Goal: Use online tool/utility: Utilize a website feature to perform a specific function

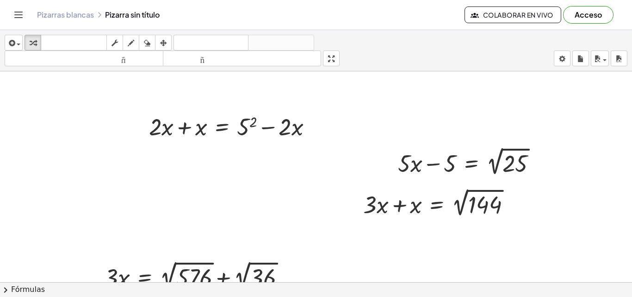
scroll to position [364, 15]
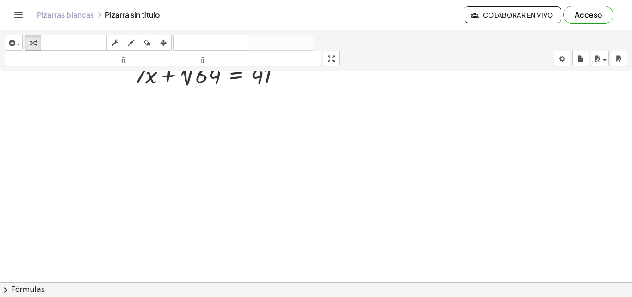
click at [371, 226] on div at bounding box center [312, 23] width 640 height 632
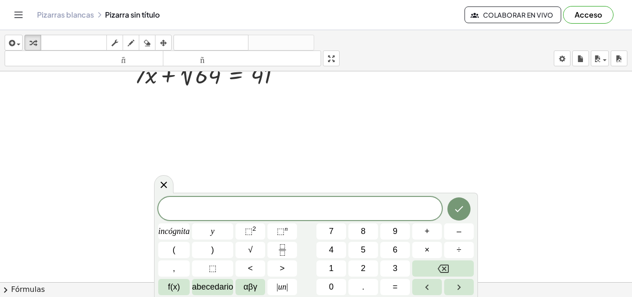
click at [74, 202] on div at bounding box center [312, 23] width 640 height 632
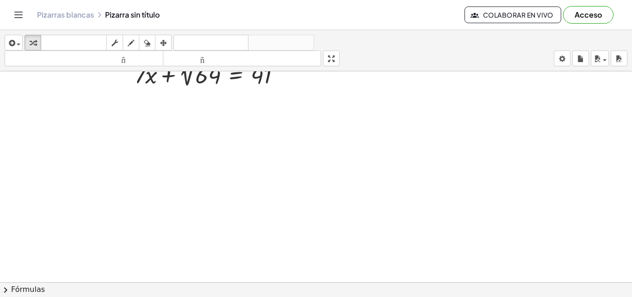
click at [74, 202] on div at bounding box center [312, 23] width 640 height 632
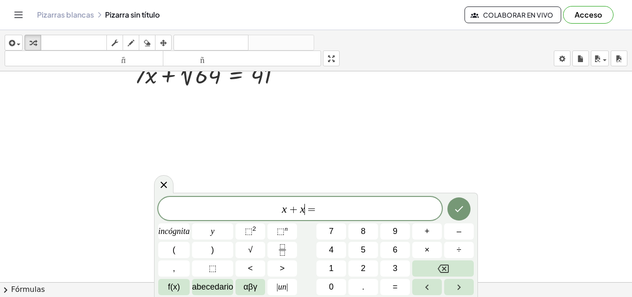
click at [305, 206] on span "x + x ​ =" at bounding box center [300, 209] width 284 height 13
click at [280, 208] on span "x + x ​ =" at bounding box center [300, 209] width 284 height 13
click at [306, 211] on var "x" at bounding box center [305, 209] width 5 height 12
click at [365, 206] on span "5 x + x − 6 = ​" at bounding box center [300, 209] width 284 height 13
click at [259, 252] on button "√" at bounding box center [251, 250] width 30 height 16
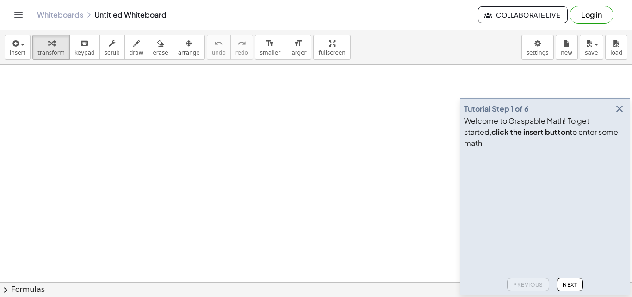
click at [621, 114] on icon "button" at bounding box center [619, 108] width 11 height 11
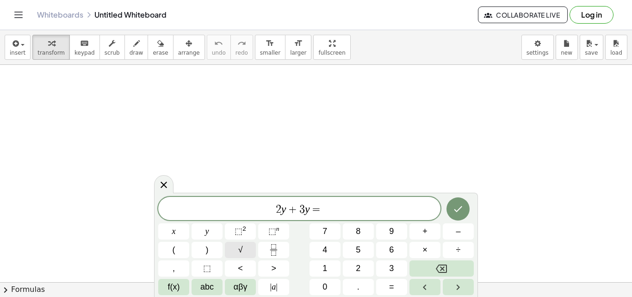
click at [234, 249] on button "√" at bounding box center [240, 250] width 31 height 16
click at [390, 244] on span "6" at bounding box center [391, 249] width 5 height 12
click at [368, 260] on div "2 y + 3 y = √ 6 ​ x y ⬚ 2 ⬚ n 7 8 9 + – ( ) √ 4 5 6 × ÷ , ⬚ < > 1 2 3 f(x) abc …" at bounding box center [316, 245] width 316 height 99
click at [363, 262] on button "2" at bounding box center [358, 268] width 31 height 16
click at [362, 257] on button "5" at bounding box center [358, 250] width 31 height 16
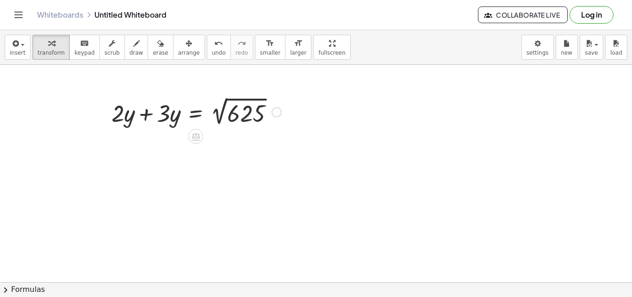
click at [247, 115] on div at bounding box center [196, 111] width 179 height 34
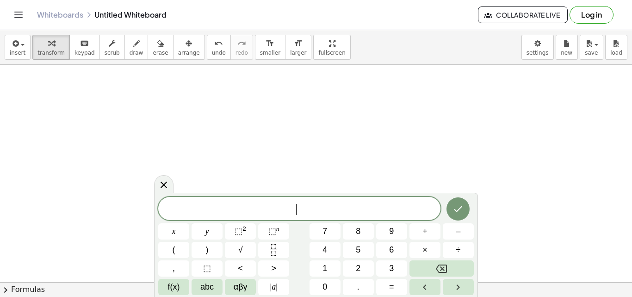
scroll to position [149, 0]
click at [113, 135] on div at bounding box center [316, 162] width 632 height 494
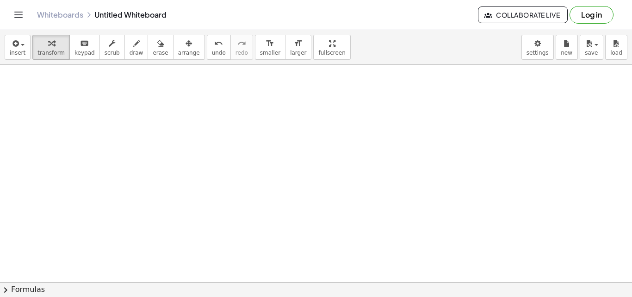
click at [113, 135] on div at bounding box center [316, 162] width 632 height 494
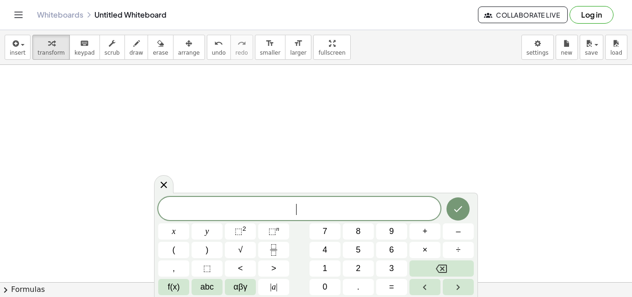
click at [85, 120] on div at bounding box center [316, 162] width 632 height 494
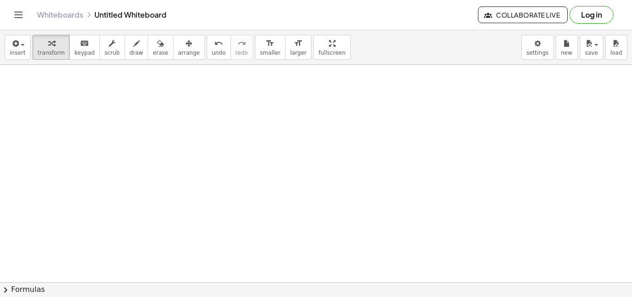
click at [85, 120] on div at bounding box center [316, 162] width 632 height 494
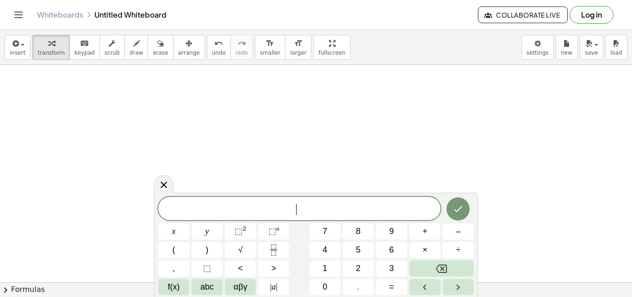
click at [280, 210] on span "​" at bounding box center [299, 209] width 282 height 13
click at [256, 248] on button "√" at bounding box center [240, 250] width 31 height 16
click at [343, 216] on div "3 x + x − 5 = ​ √" at bounding box center [299, 208] width 282 height 24
click at [245, 244] on button "√" at bounding box center [240, 250] width 31 height 16
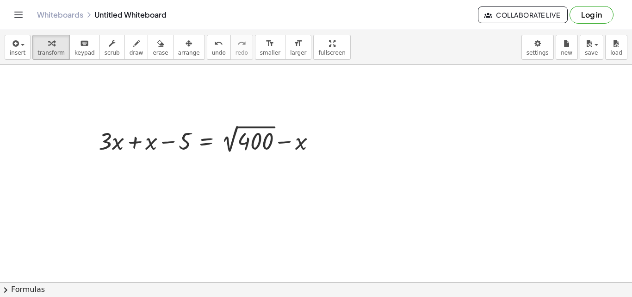
click at [519, 189] on div at bounding box center [316, 162] width 632 height 494
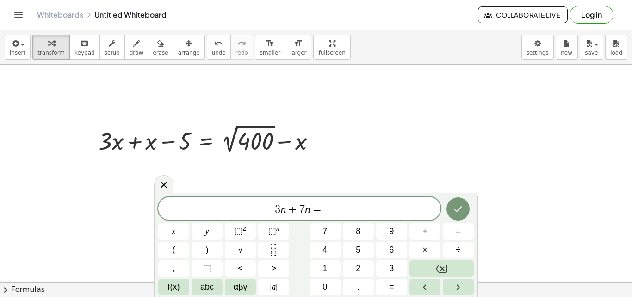
click at [308, 209] on var "n" at bounding box center [308, 209] width 6 height 12
click at [304, 208] on span "7" at bounding box center [302, 209] width 6 height 11
click at [310, 208] on span "3 n + 7 ​ n =" at bounding box center [299, 209] width 282 height 13
click at [345, 199] on div "3 n + n − 1 9 ​ =" at bounding box center [299, 208] width 282 height 23
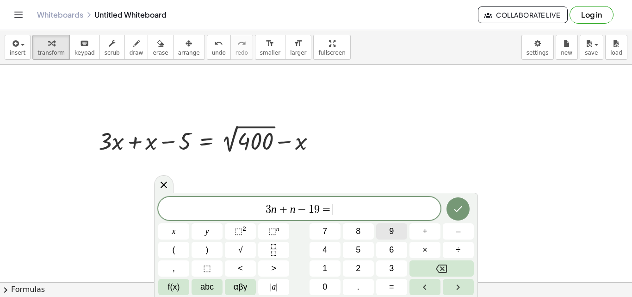
click at [391, 228] on span "9" at bounding box center [391, 231] width 5 height 12
click at [247, 232] on button "⬚ 2" at bounding box center [240, 231] width 31 height 16
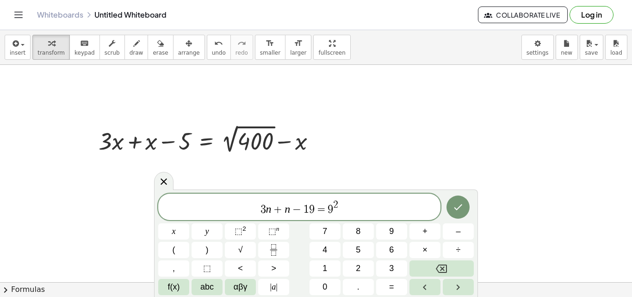
click at [290, 209] on span "3 n + n − 1 9 = 9 2 ​" at bounding box center [299, 207] width 282 height 17
click at [385, 192] on div "3 n + 7 n ​ − 1 9 = 9 2 x y ⬚ 2 ⬚ n 7 8 9 + – ( ) √ 4 5 6 × ÷ , ⬚ < > 1 2 3 f(x…" at bounding box center [316, 242] width 324 height 107
click at [373, 209] on span "3 n + 7 n − 1 9 = 9 2" at bounding box center [299, 207] width 282 height 17
click at [458, 210] on icon "Done" at bounding box center [458, 206] width 11 height 11
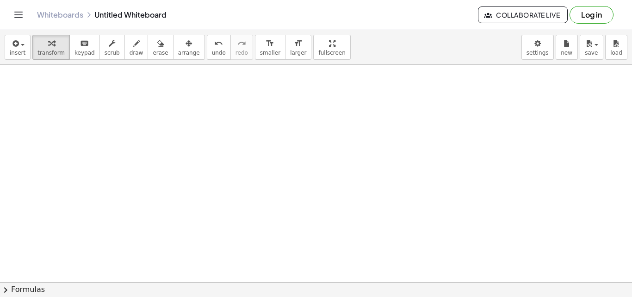
scroll to position [334, 0]
click at [121, 160] on div at bounding box center [359, 56] width 719 height 651
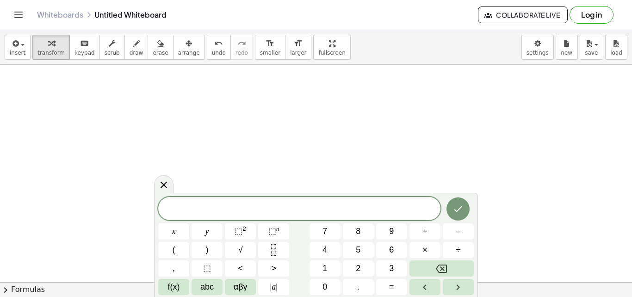
click at [322, 212] on span "​" at bounding box center [299, 209] width 282 height 13
